Goal: Task Accomplishment & Management: Use online tool/utility

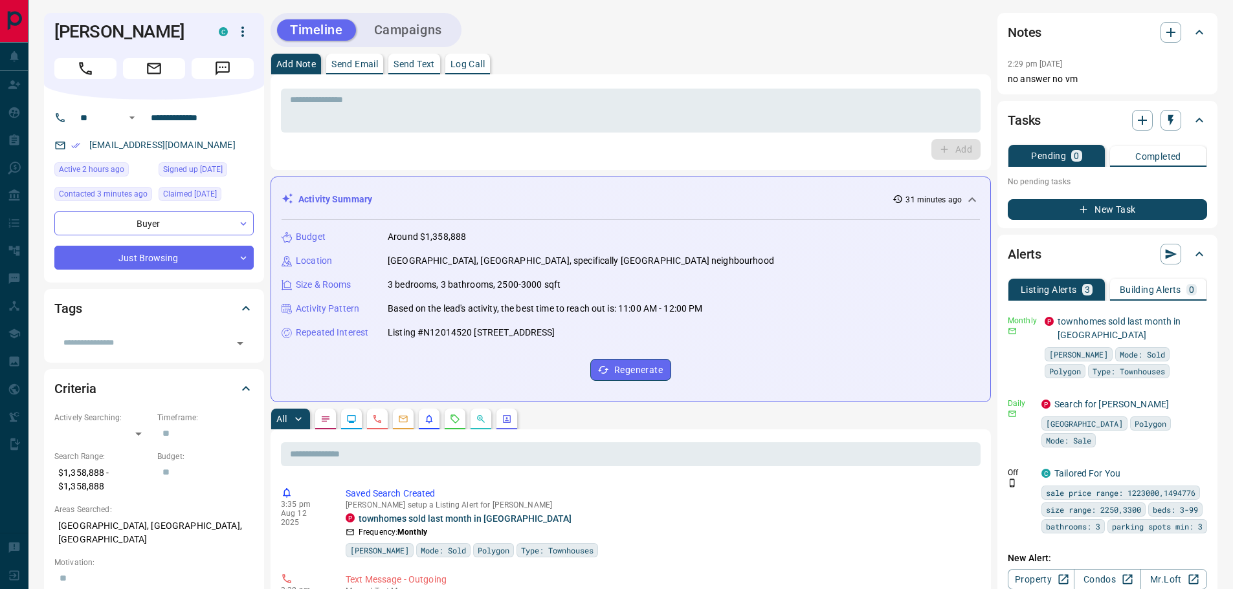
click at [401, 21] on button "Campaigns" at bounding box center [408, 29] width 94 height 21
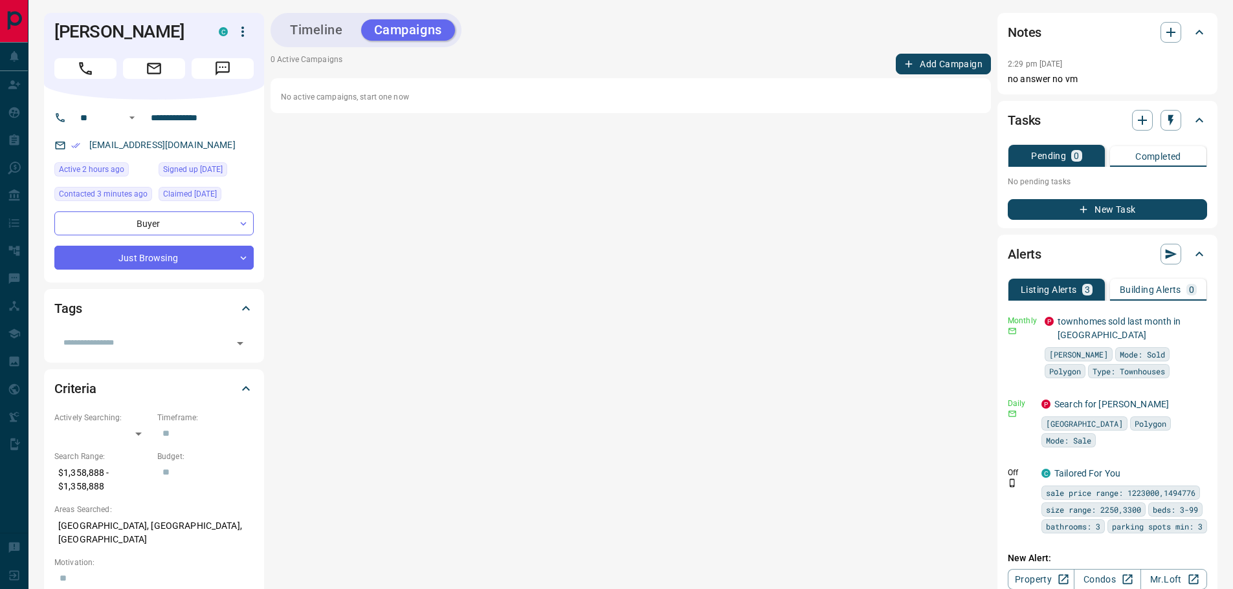
click at [371, 134] on div "Timeline Campaigns 0 Active Campaigns Add Campaign No active campaigns, start o…" at bounding box center [630, 357] width 720 height 688
click at [1168, 38] on icon "button" at bounding box center [1171, 33] width 16 height 16
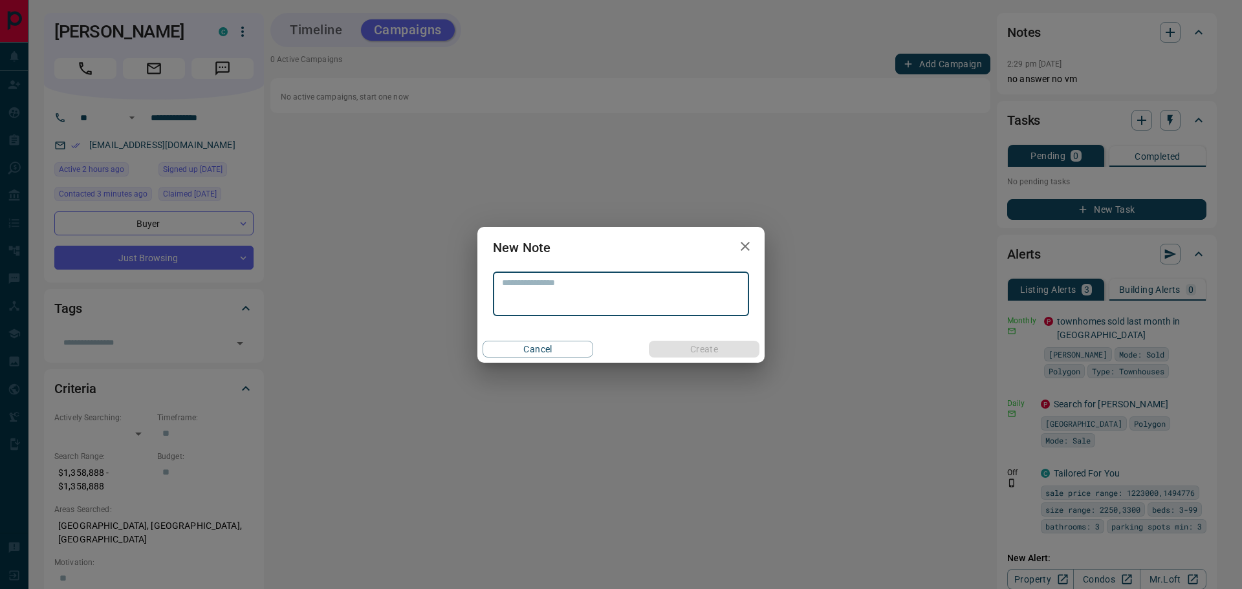
click at [637, 287] on textarea at bounding box center [621, 294] width 238 height 33
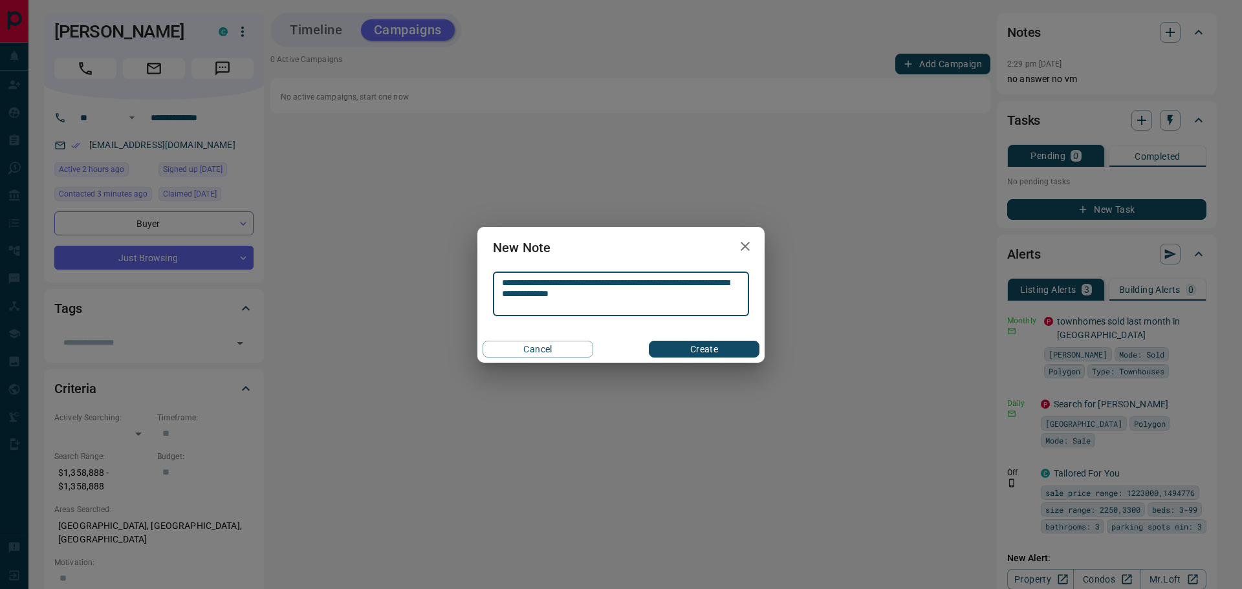
click at [536, 290] on textarea "**********" at bounding box center [621, 294] width 238 height 33
type textarea "**********"
click at [733, 345] on button "Create" at bounding box center [704, 349] width 111 height 17
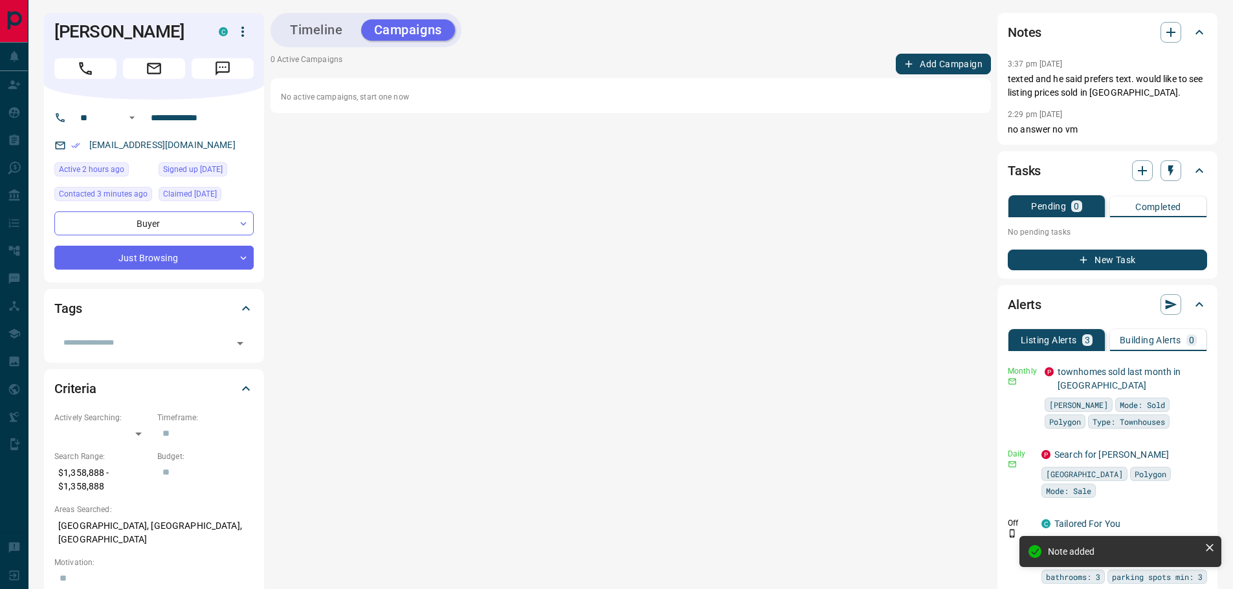
click at [305, 188] on div "Timeline Campaigns 0 Active Campaigns Add Campaign No active campaigns, start o…" at bounding box center [630, 382] width 720 height 739
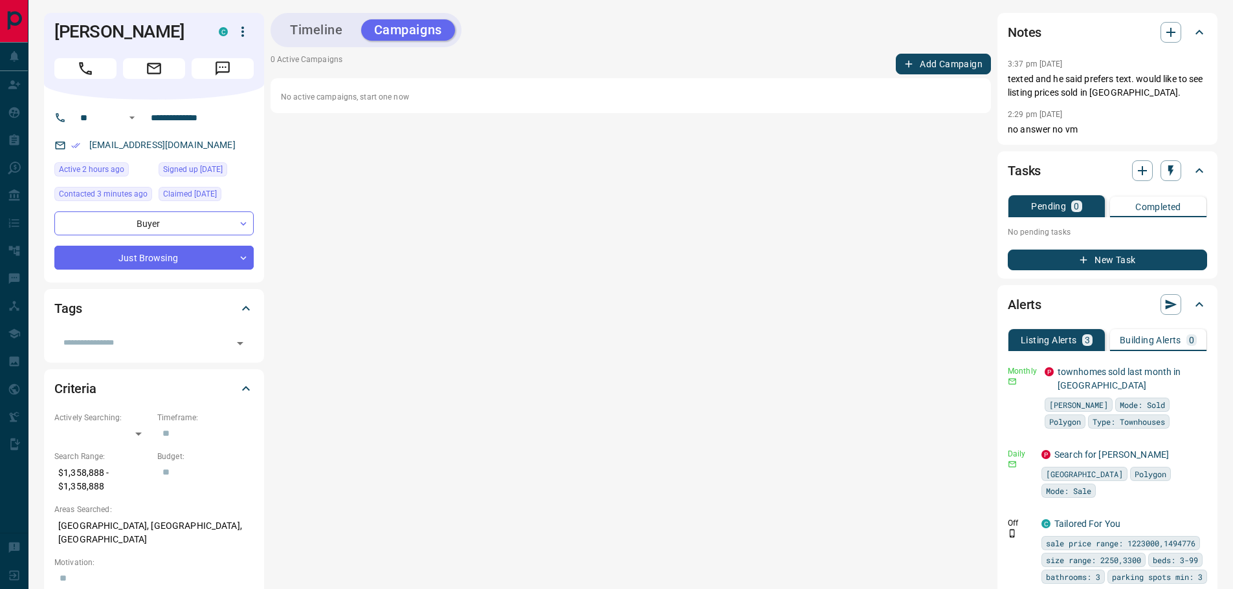
click at [316, 38] on button "Timeline" at bounding box center [316, 29] width 79 height 21
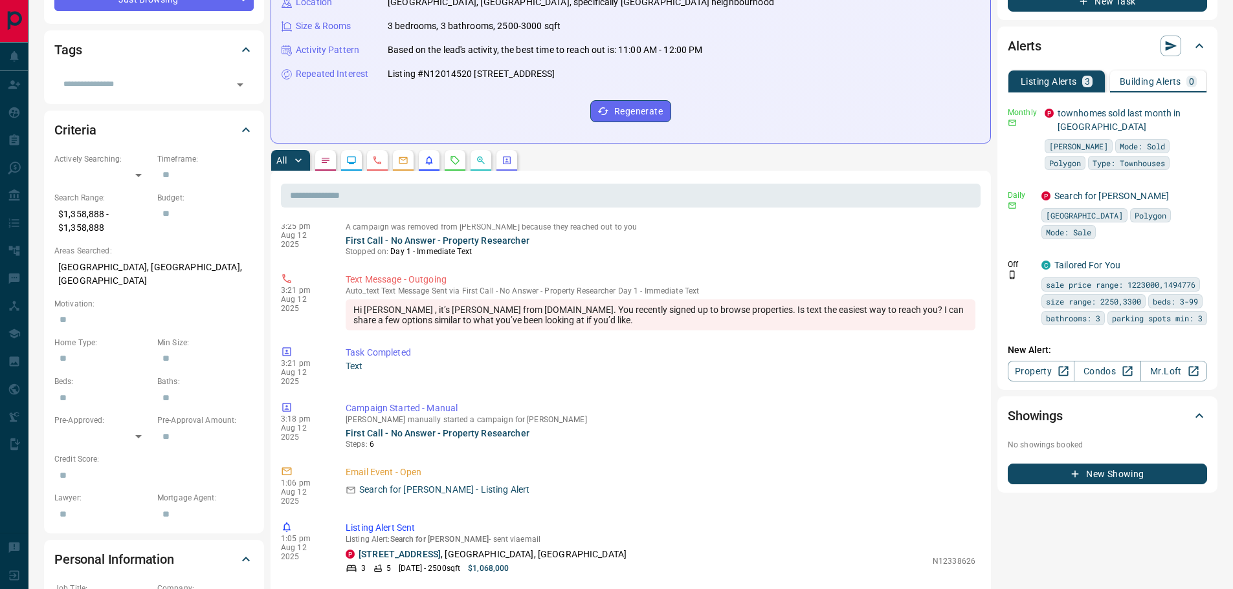
scroll to position [562, 0]
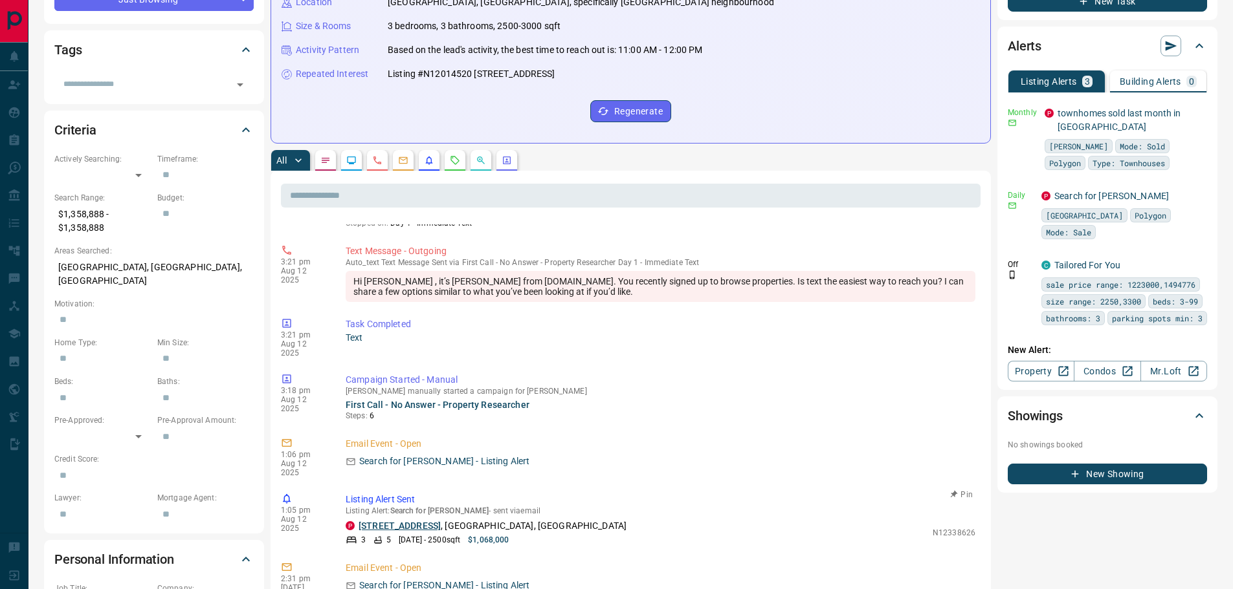
drag, startPoint x: 358, startPoint y: 501, endPoint x: 442, endPoint y: 496, distance: 84.2
click at [442, 520] on div "P [STREET_ADDRESS][PERSON_NAME]" at bounding box center [636, 527] width 580 height 14
copy link "[STREET_ADDRESS]"
click at [588, 341] on div "3:21 pm [DATE] Task Completed Text Pin" at bounding box center [630, 338] width 699 height 48
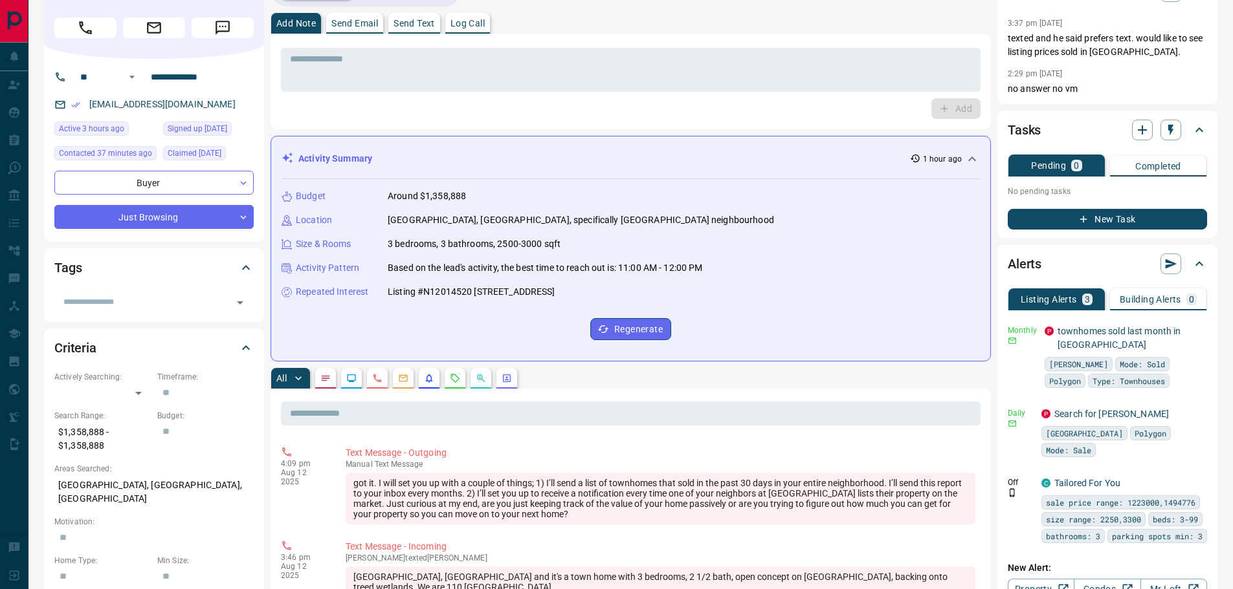
scroll to position [0, 0]
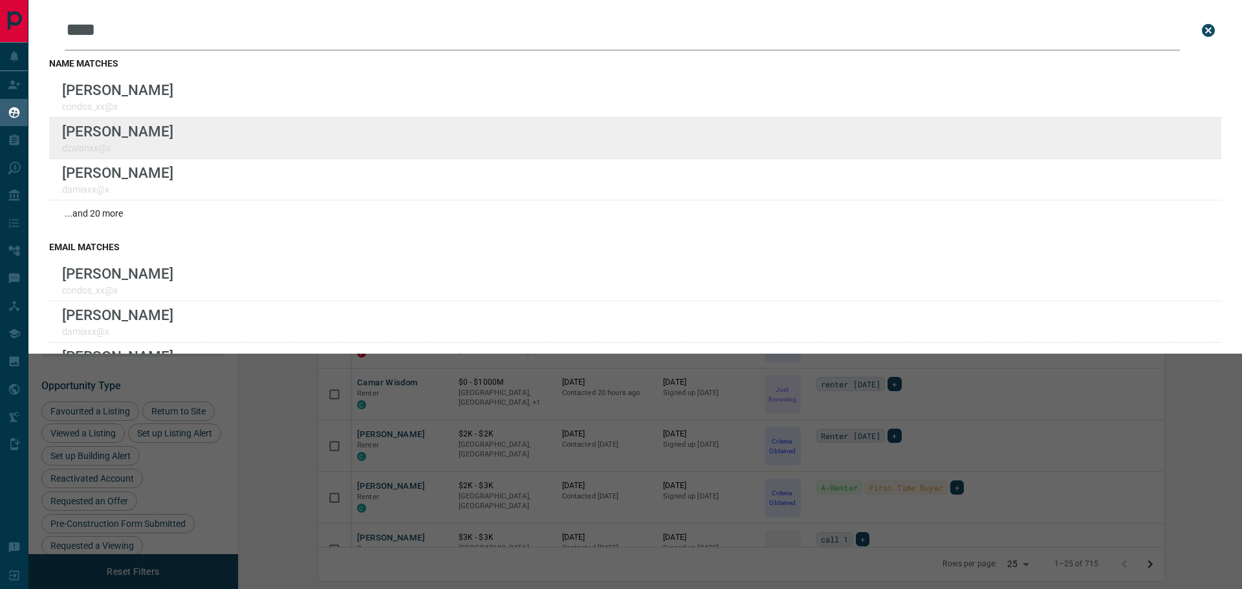
scroll to position [464, 988]
